Goal: Browse casually

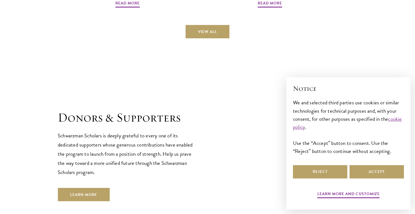
scroll to position [1498, 0]
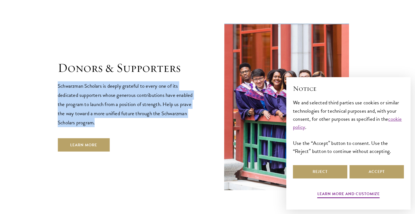
drag, startPoint x: 168, startPoint y: 116, endPoint x: 181, endPoint y: 52, distance: 65.3
click at [181, 60] on header "Donors & Supporters Schwarzman Scholars is deeply grateful to every one of its …" at bounding box center [127, 105] width 139 height 91
click at [181, 60] on h1 "Donors & Supporters" at bounding box center [127, 68] width 139 height 16
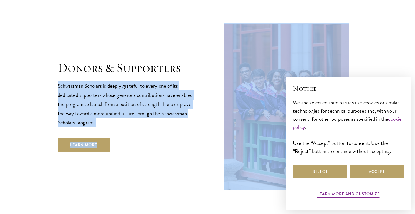
drag, startPoint x: 181, startPoint y: 52, endPoint x: 175, endPoint y: 123, distance: 71.5
click at [175, 123] on header "Donors & Supporters Schwarzman Scholars is deeply grateful to every one of its …" at bounding box center [127, 105] width 139 height 91
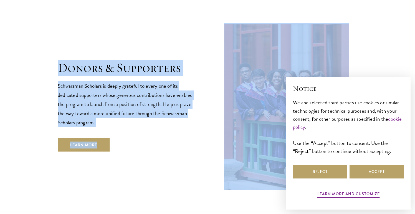
drag, startPoint x: 175, startPoint y: 123, endPoint x: 174, endPoint y: 39, distance: 84.0
click at [174, 39] on div "Donors & Supporters Schwarzman Scholars is deeply grateful to every one of its …" at bounding box center [207, 106] width 299 height 168
